Goal: Task Accomplishment & Management: Manage account settings

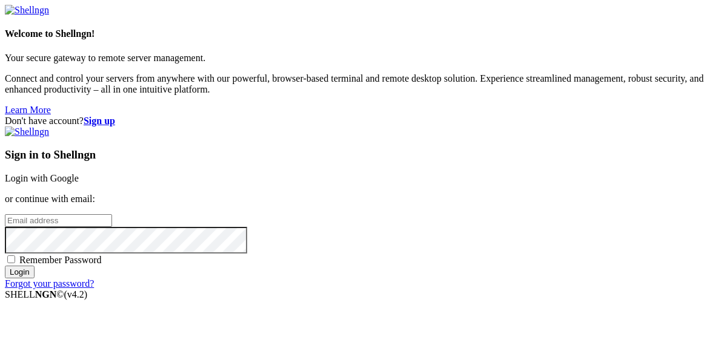
paste input "[EMAIL_ADDRESS][DOMAIN_NAME]"
type input "[EMAIL_ADDRESS][DOMAIN_NAME]"
click at [35, 279] on input "Login" at bounding box center [20, 272] width 30 height 13
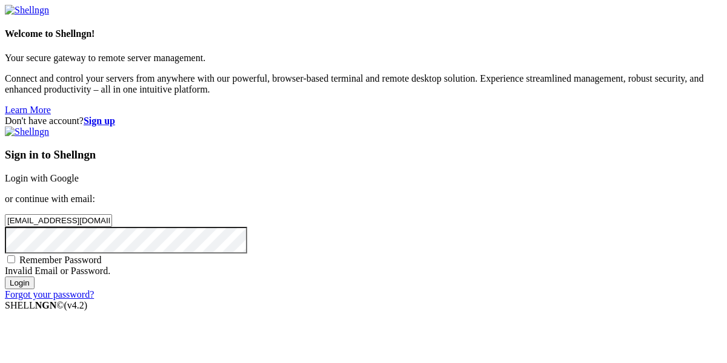
click at [112, 214] on input "[EMAIL_ADDRESS][DOMAIN_NAME]" at bounding box center [58, 220] width 107 height 13
click at [5, 277] on input "Login" at bounding box center [20, 283] width 30 height 13
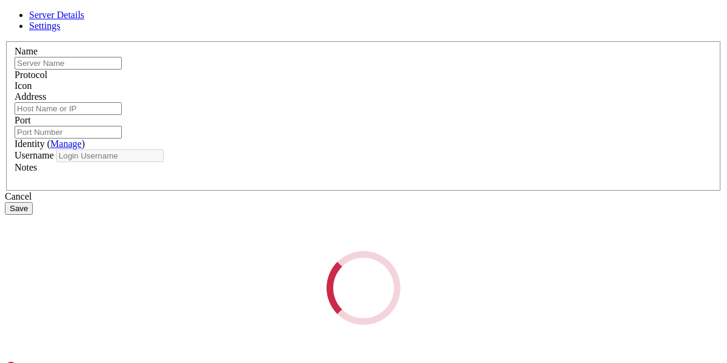
type input "Morgana"
type input "[DOMAIN_NAME]"
type input "22"
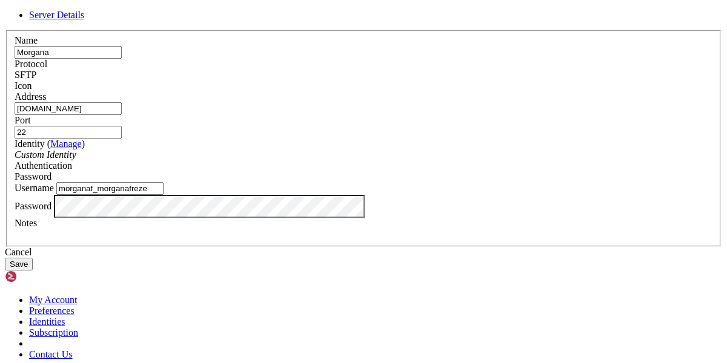
drag, startPoint x: 316, startPoint y: 219, endPoint x: 252, endPoint y: 223, distance: 64.3
click at [164, 195] on input "morganaf_morganafreze" at bounding box center [109, 188] width 107 height 13
type input "morganaf"
click at [164, 195] on input "morganaf" at bounding box center [109, 188] width 107 height 13
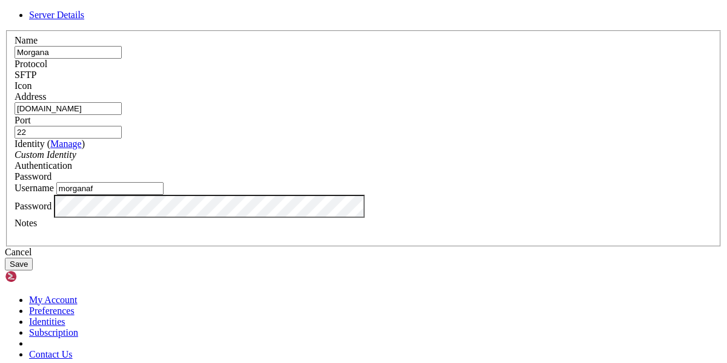
click at [122, 115] on input "[DOMAIN_NAME]" at bounding box center [68, 108] width 107 height 13
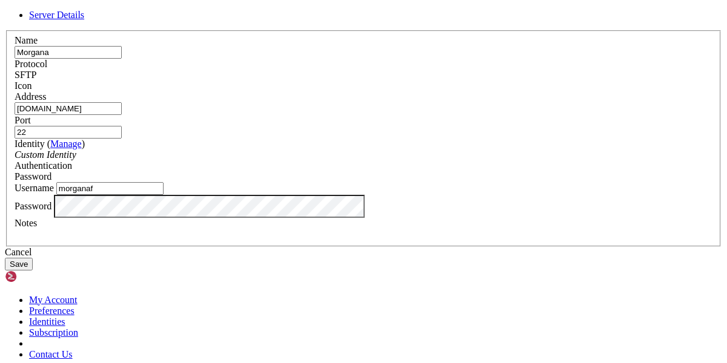
paste input "morganafreze.freevps.xy"
click at [122, 115] on input "morganafreze.freevps.xy" at bounding box center [68, 108] width 107 height 13
type input "morganafreze.freevps.xy"
click at [412, 81] on div "SFTP" at bounding box center [364, 75] width 698 height 11
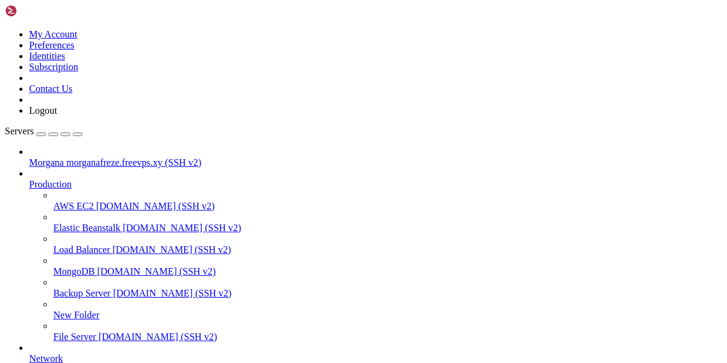
click at [66, 157] on span "morganafreze.freevps.xy (SSH v2)" at bounding box center [133, 162] width 135 height 10
click at [76, 157] on span "morganafreze.freevps.xy (SSH v2)" at bounding box center [133, 162] width 135 height 10
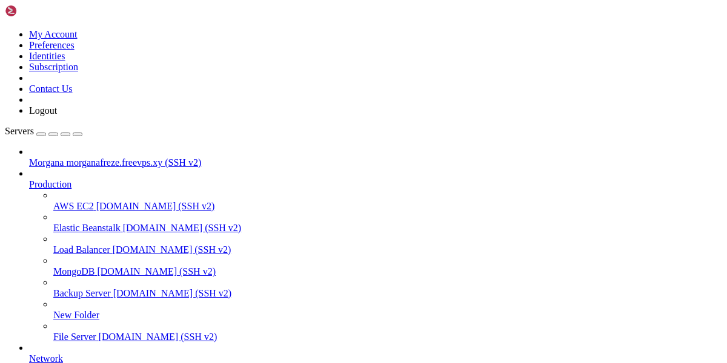
click at [76, 157] on span "morganafreze.freevps.xy (SSH v2)" at bounding box center [133, 162] width 135 height 10
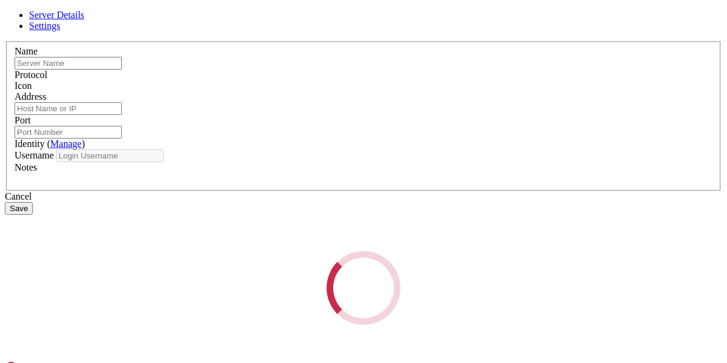
type input "Morgana"
type input "morganafreze.freevps.xy"
type input "22"
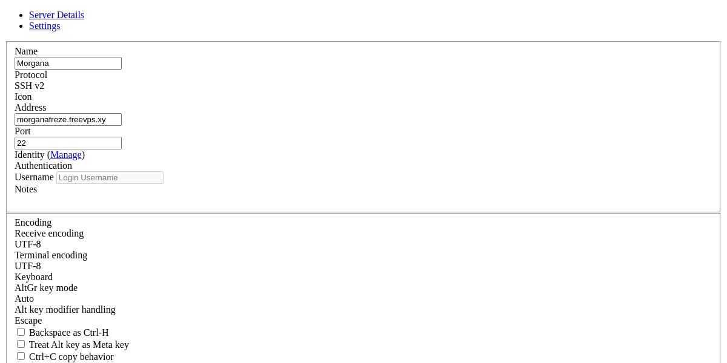
type input "morganaf"
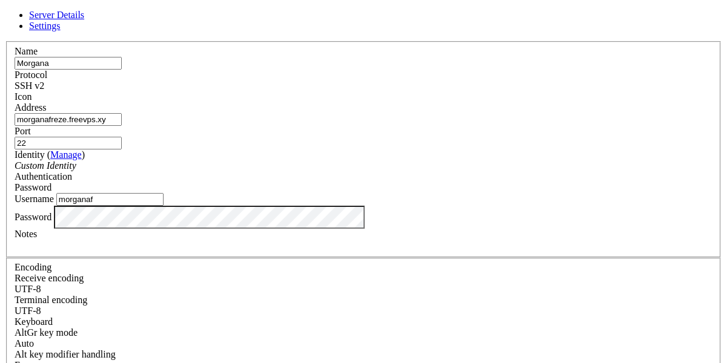
click at [122, 126] on input "morganafreze.freevps.xy" at bounding box center [68, 119] width 107 height 13
paste input "[DOMAIN_NAME]"
drag, startPoint x: 254, startPoint y: 128, endPoint x: 360, endPoint y: 153, distance: 108.3
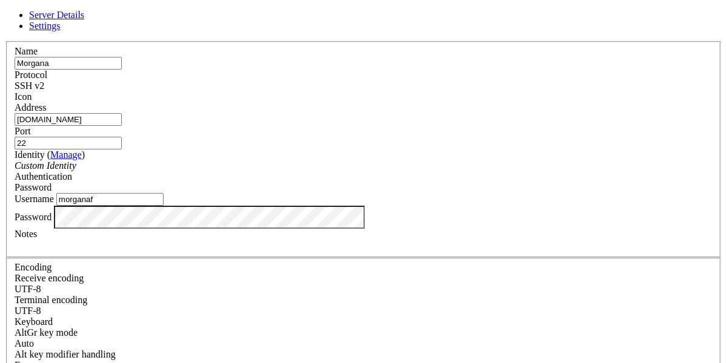
click at [122, 126] on input "[DOMAIN_NAME]" at bounding box center [68, 119] width 107 height 13
type input "[DOMAIN_NAME]"
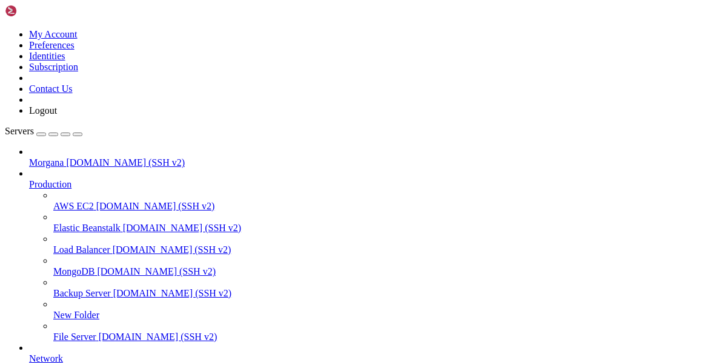
click at [66, 157] on span "[DOMAIN_NAME] (SSH v2)" at bounding box center [125, 162] width 119 height 10
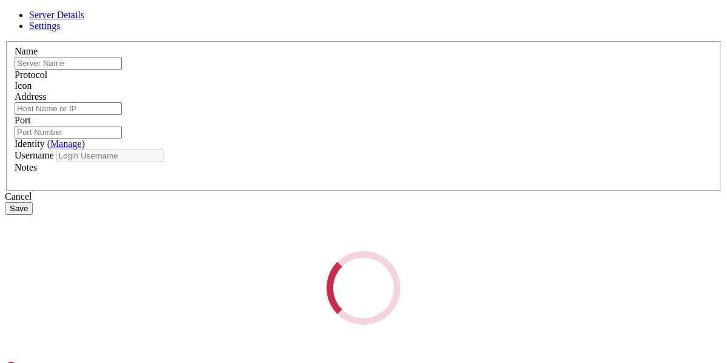
type input "Morgana"
type input "[DOMAIN_NAME]"
type input "22"
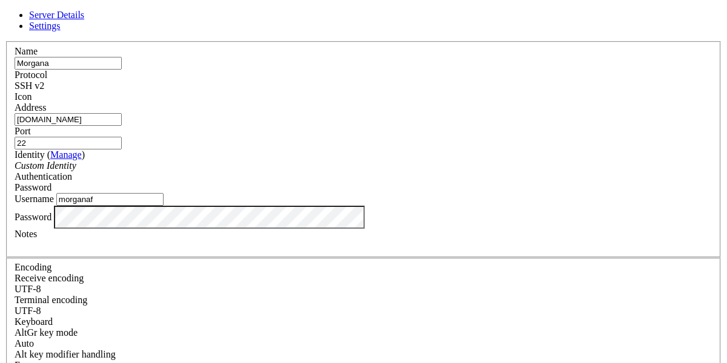
click at [164, 206] on input "morganaf" at bounding box center [109, 199] width 107 height 13
paste input "6660"
click at [164, 206] on input "morga6660" at bounding box center [109, 199] width 107 height 13
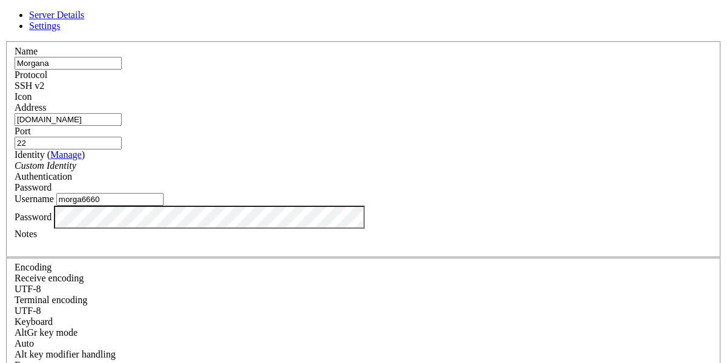
type input "morga6660"
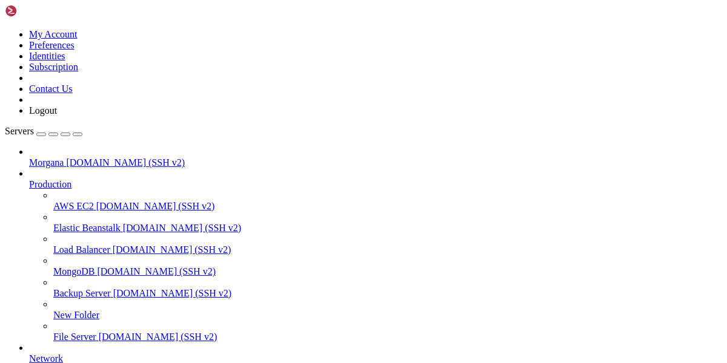
click at [47, 157] on span "Morgana" at bounding box center [46, 162] width 35 height 10
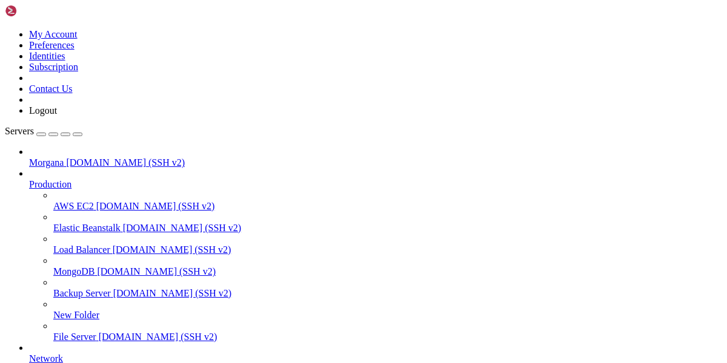
click at [52, 157] on span "Morgana" at bounding box center [46, 162] width 35 height 10
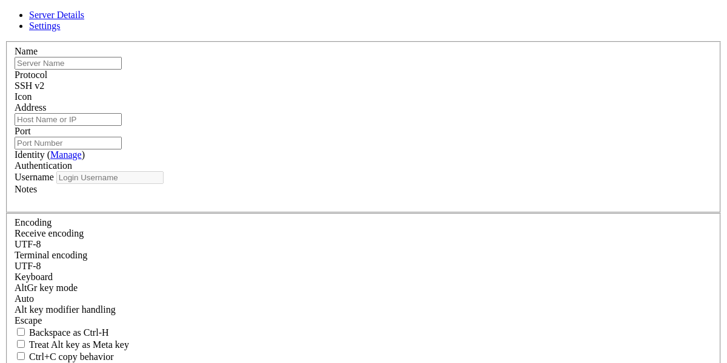
type input "Morgana"
type input "[DOMAIN_NAME]"
type input "22"
type input "morga6660"
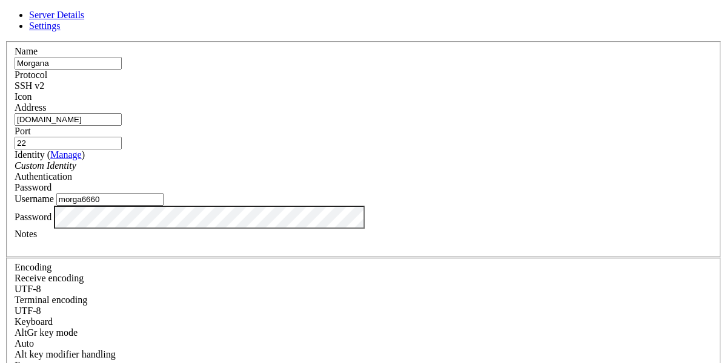
click at [122, 126] on input "[DOMAIN_NAME]" at bounding box center [68, 119] width 107 height 13
paste input "[DOMAIN_NAME]"
type input "[DOMAIN_NAME]"
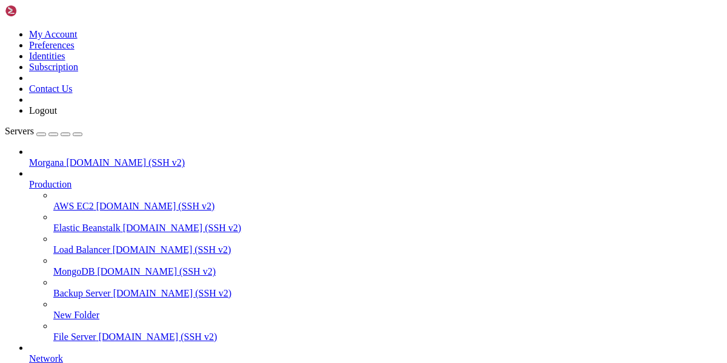
click at [58, 157] on span "Morgana" at bounding box center [46, 162] width 35 height 10
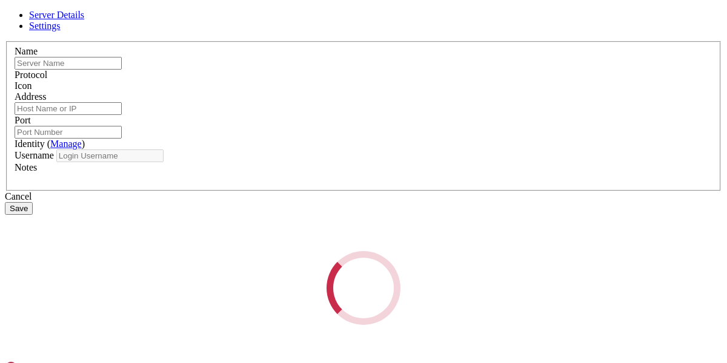
type input "Morgana"
type input "[DOMAIN_NAME]"
type input "22"
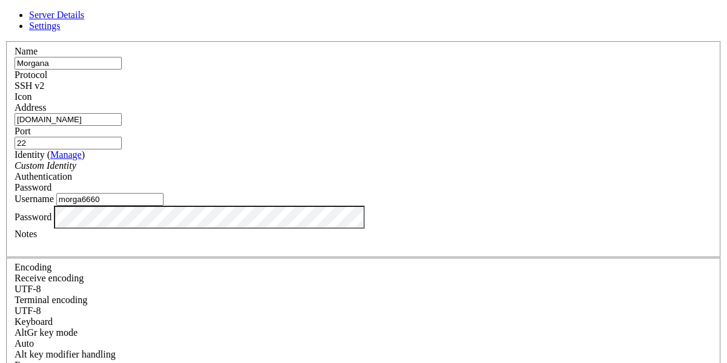
click at [164, 206] on input "morga6660" at bounding box center [109, 199] width 107 height 13
paste input "naf"
type input "morganaf"
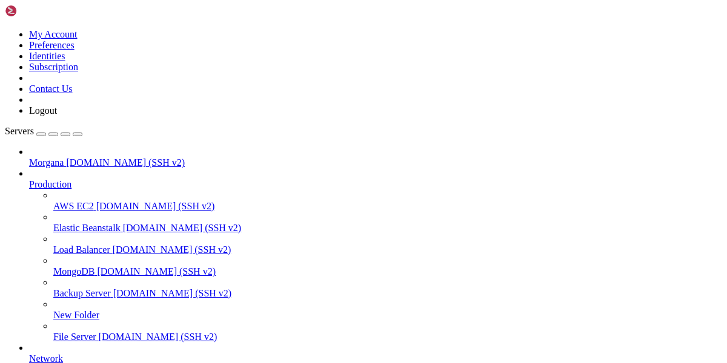
click at [31, 157] on link "Morgana [DOMAIN_NAME] (SSH v2)" at bounding box center [375, 162] width 693 height 11
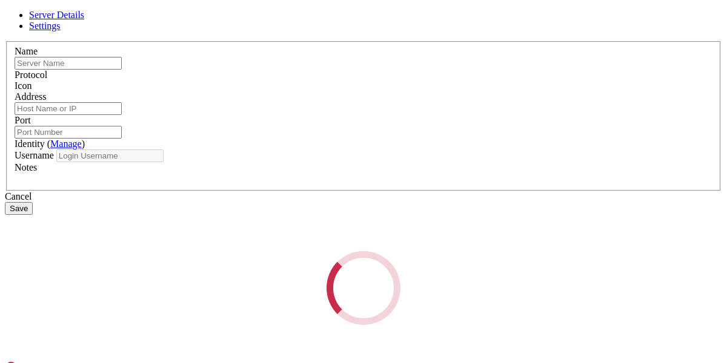
type input "Morgana"
type input "[DOMAIN_NAME]"
type input "22"
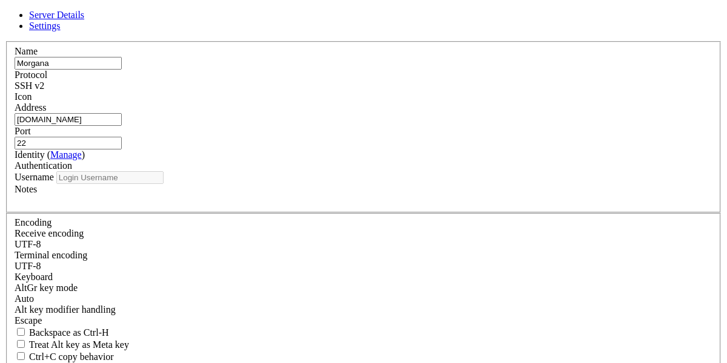
type input "morganaf"
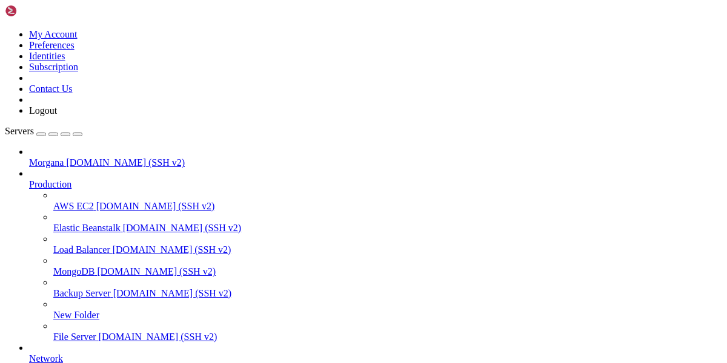
click at [64, 157] on span "Morgana" at bounding box center [46, 162] width 35 height 10
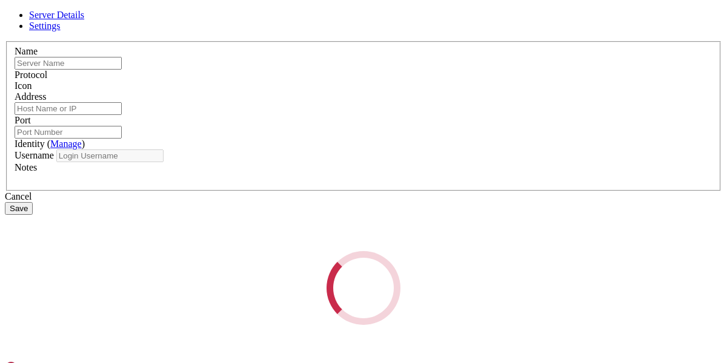
type input "Morgana"
type input "[DOMAIN_NAME]"
type input "22"
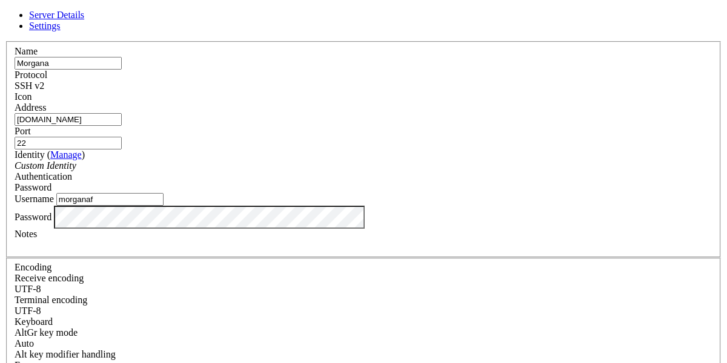
click at [164, 206] on input "morganaf" at bounding box center [109, 199] width 107 height 13
paste input "6660"
type input "morga6660"
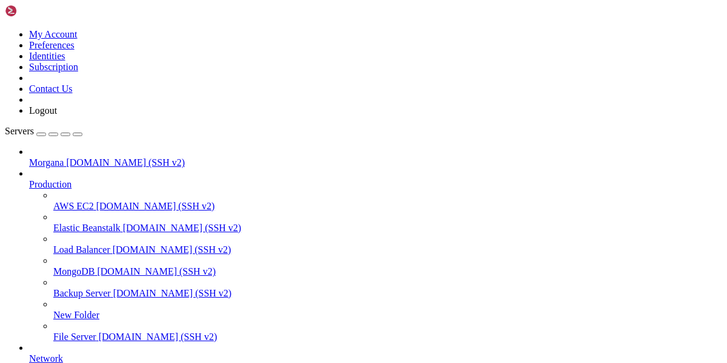
click at [46, 157] on span "Morgana" at bounding box center [46, 162] width 35 height 10
click at [58, 157] on span "Morgana" at bounding box center [46, 162] width 35 height 10
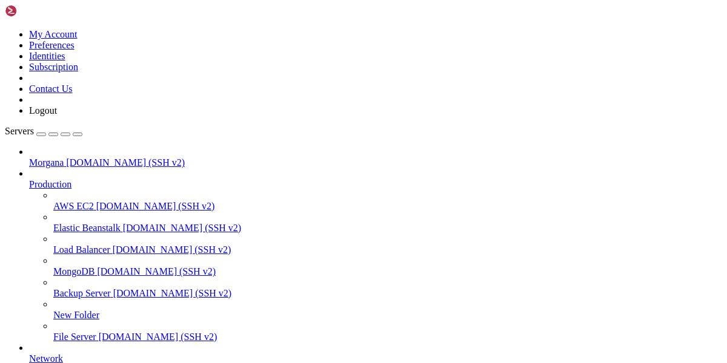
click at [58, 157] on span "Morgana" at bounding box center [46, 162] width 35 height 10
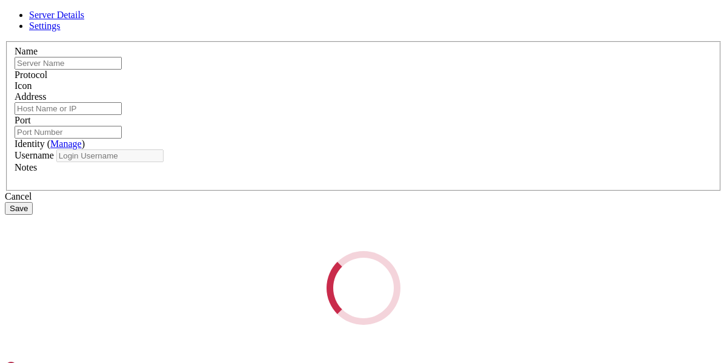
type input "Morgana"
type input "[DOMAIN_NAME]"
type input "22"
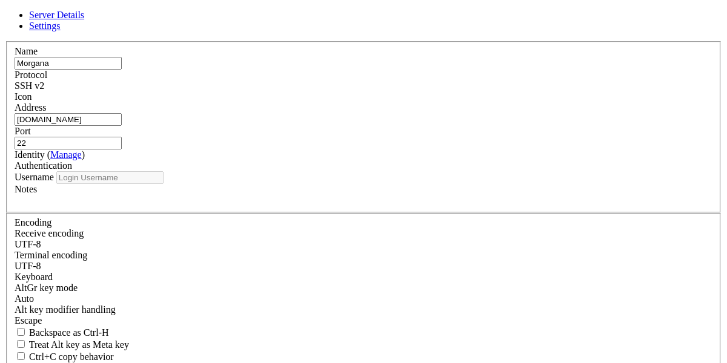
type input "morga6660"
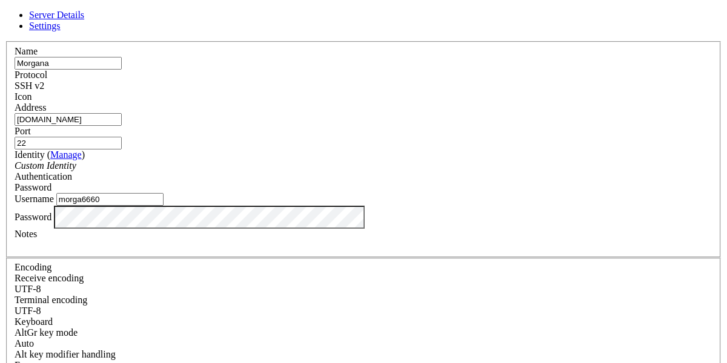
click at [438, 83] on div "SSH v2" at bounding box center [364, 86] width 698 height 11
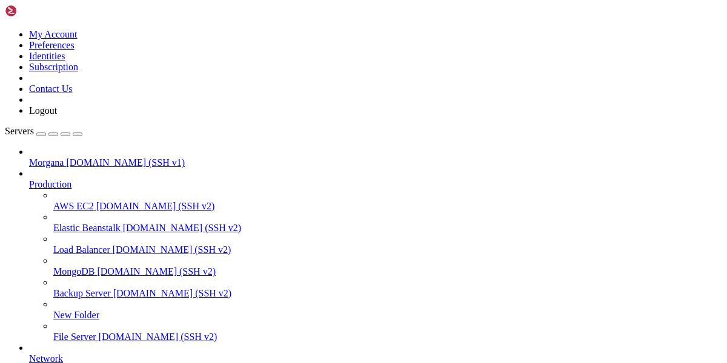
click at [62, 157] on span "Morgana" at bounding box center [46, 162] width 35 height 10
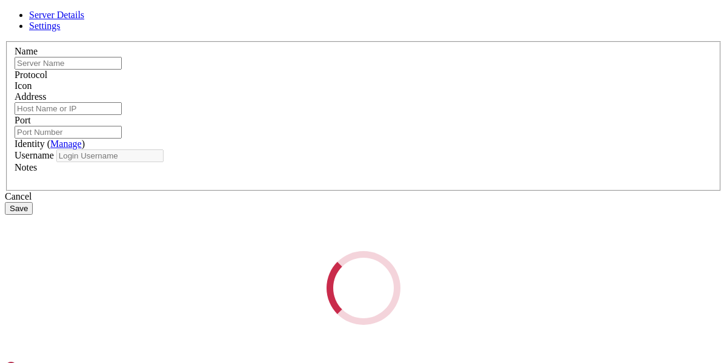
type input "Morgana"
type input "[DOMAIN_NAME]"
type input "22"
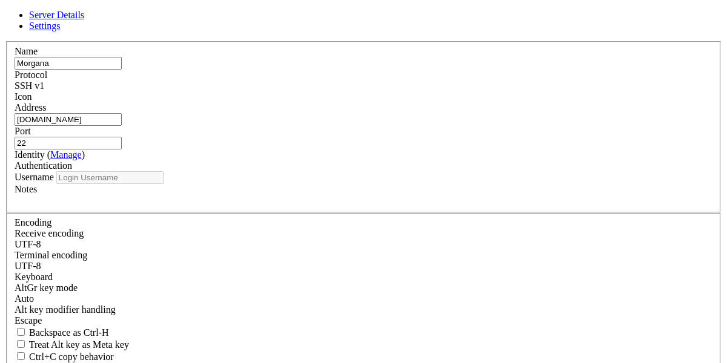
type input "morga6660"
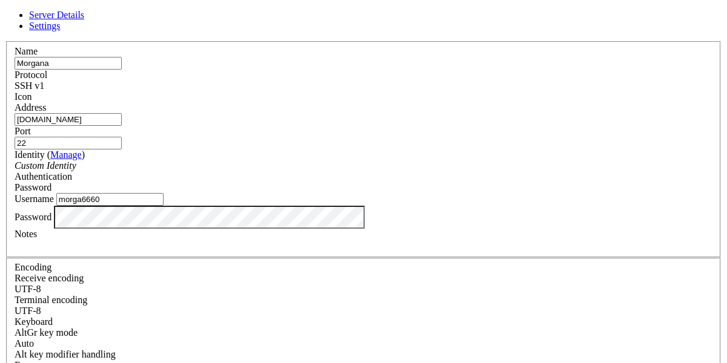
click at [61, 31] on link "Settings" at bounding box center [44, 26] width 31 height 10
click at [84, 20] on span "Server Details" at bounding box center [56, 15] width 55 height 10
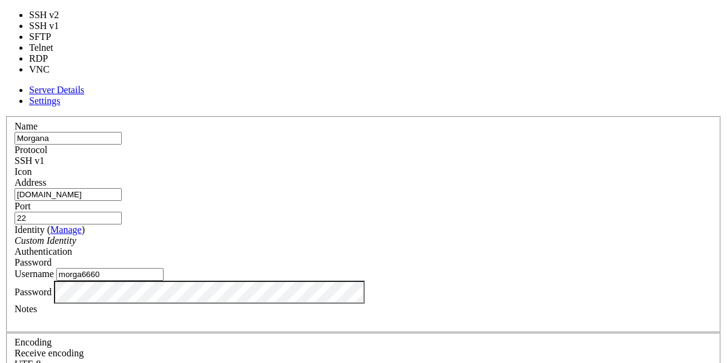
click at [447, 156] on div "SSH v1" at bounding box center [364, 161] width 698 height 11
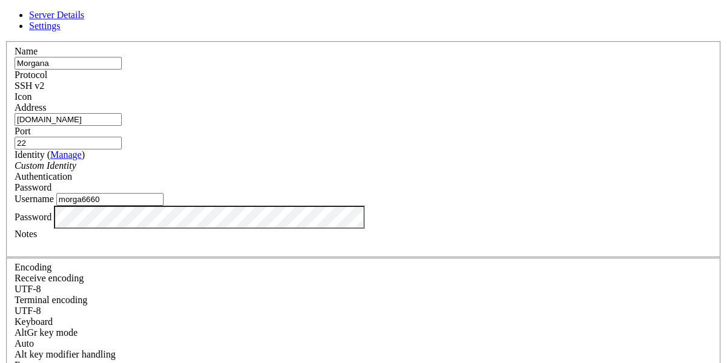
click at [5, 41] on link at bounding box center [5, 41] width 0 height 0
